Goal: Find specific page/section: Find specific page/section

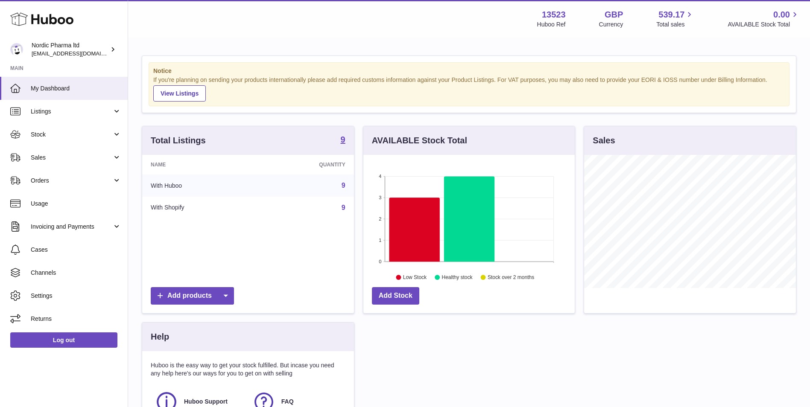
scroll to position [133, 211]
click at [37, 156] on span "Sales" at bounding box center [72, 158] width 82 height 8
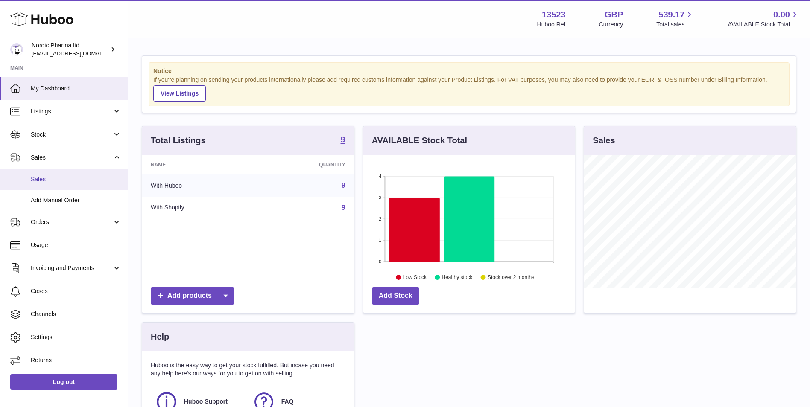
click at [52, 177] on span "Sales" at bounding box center [76, 180] width 91 height 8
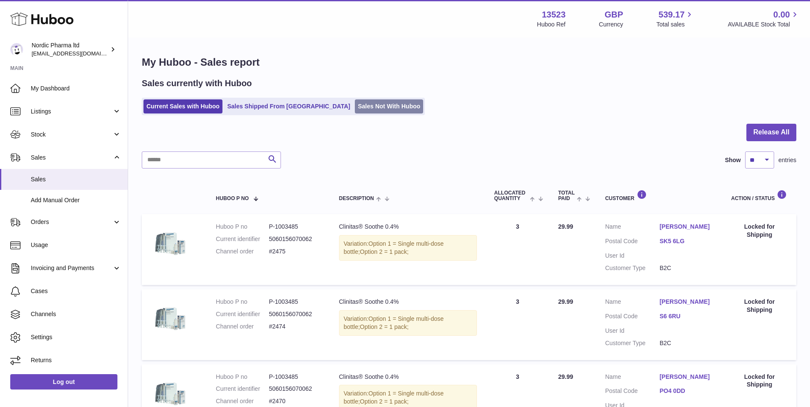
click at [355, 108] on link "Sales Not With Huboo" at bounding box center [389, 107] width 68 height 14
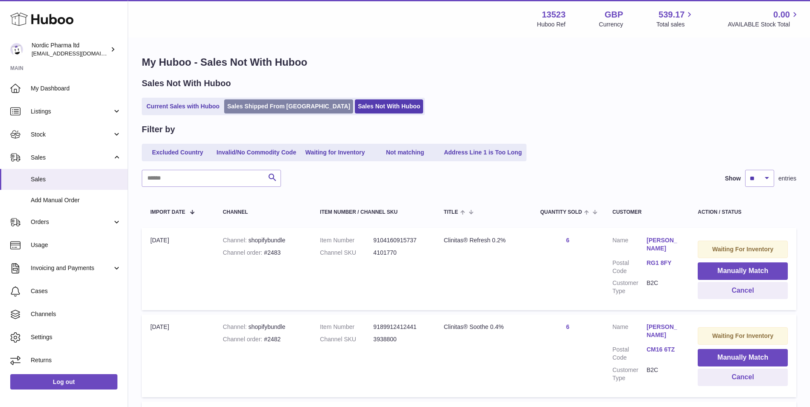
click at [274, 104] on link "Sales Shipped From [GEOGRAPHIC_DATA]" at bounding box center [288, 107] width 129 height 14
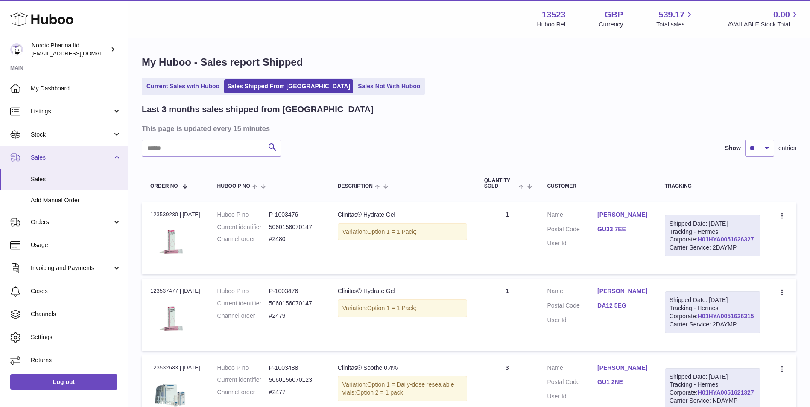
click at [36, 157] on span "Sales" at bounding box center [72, 158] width 82 height 8
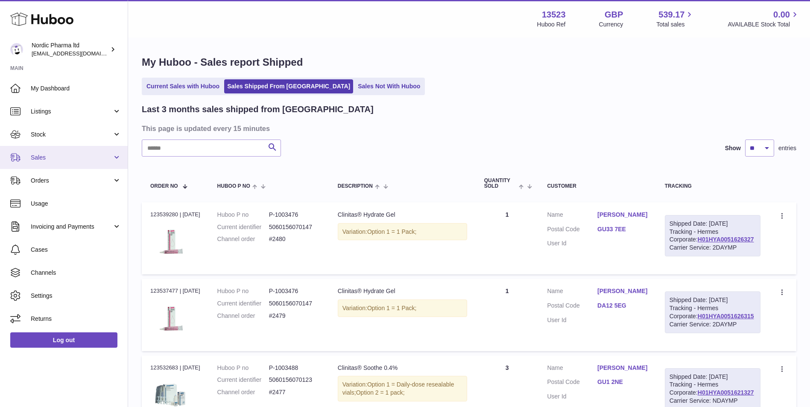
click at [43, 162] on link "Sales" at bounding box center [64, 157] width 128 height 23
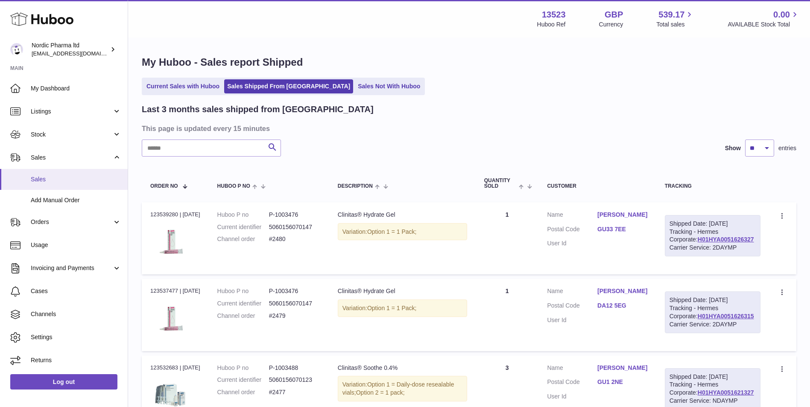
click at [53, 180] on span "Sales" at bounding box center [76, 180] width 91 height 8
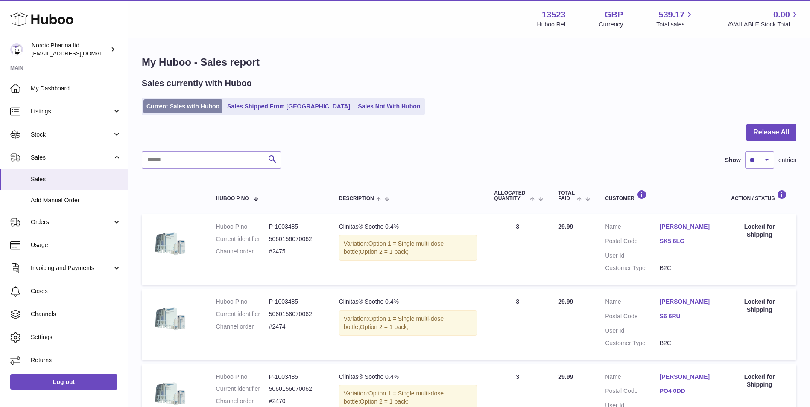
click at [170, 105] on link "Current Sales with Huboo" at bounding box center [183, 107] width 79 height 14
